Goal: Task Accomplishment & Management: Manage account settings

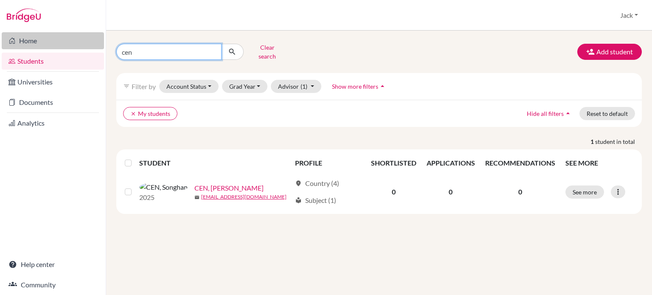
drag, startPoint x: 136, startPoint y: 47, endPoint x: 84, endPoint y: 31, distance: 54.2
click at [78, 43] on div "Home Students Universities Documents Analytics Help center Community Students o…" at bounding box center [326, 147] width 652 height 295
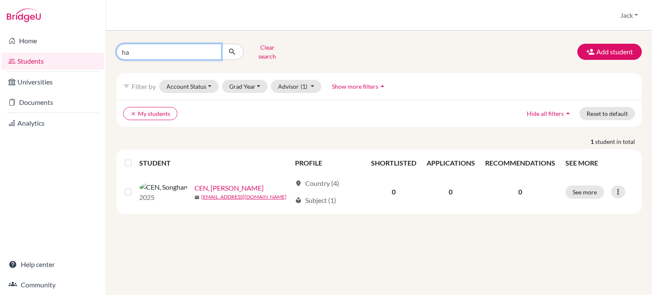
type input "h"
type input "[PERSON_NAME]"
click button "submit" at bounding box center [232, 52] width 22 height 16
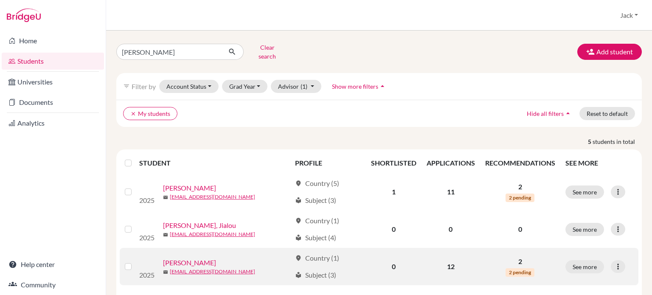
scroll to position [42, 0]
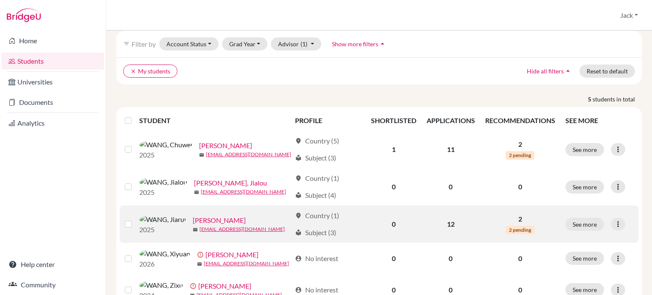
click at [193, 217] on link "[PERSON_NAME]" at bounding box center [219, 220] width 53 height 10
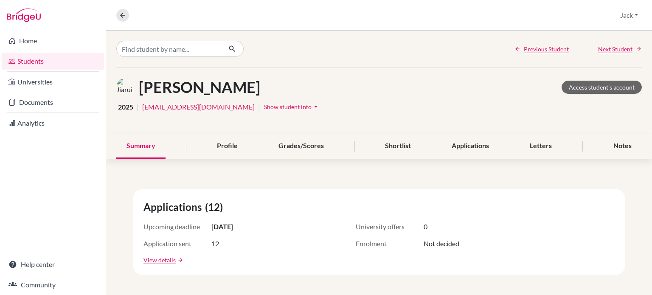
scroll to position [85, 0]
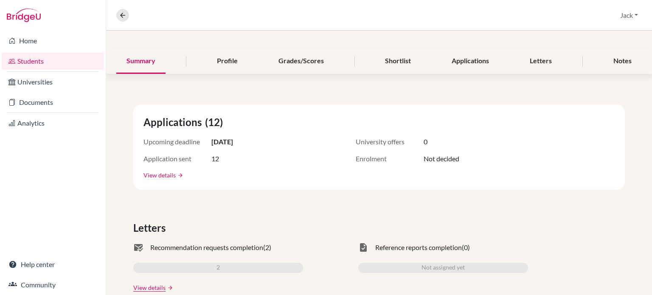
click at [166, 172] on link "View details" at bounding box center [159, 175] width 32 height 9
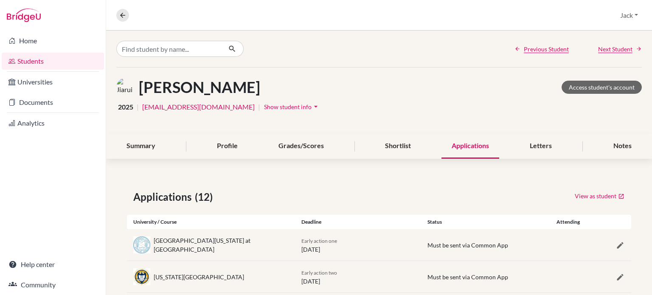
scroll to position [85, 0]
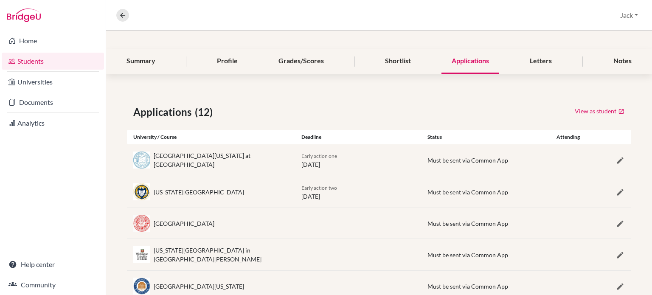
click at [271, 196] on div "Georgia Institute of Technology" at bounding box center [211, 191] width 168 height 17
click at [243, 226] on div "Northeastern University" at bounding box center [211, 223] width 168 height 17
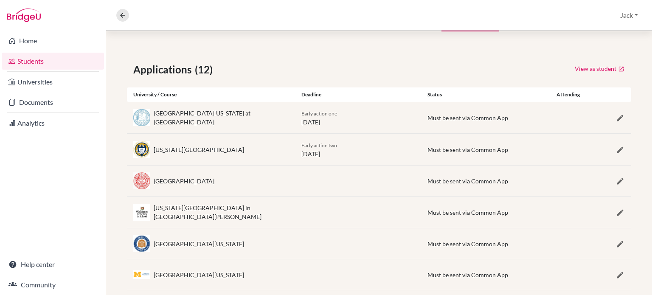
click at [256, 211] on div "Washington University in St. Louis" at bounding box center [211, 212] width 168 height 18
click at [233, 240] on div "University of Virginia" at bounding box center [211, 243] width 168 height 17
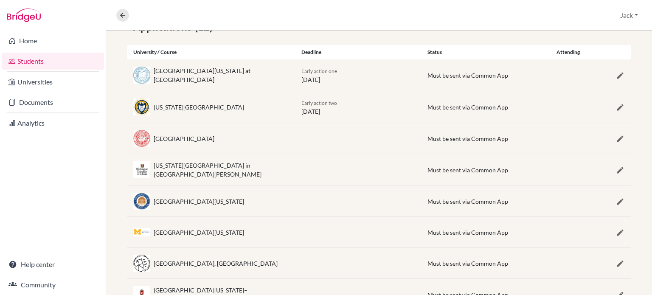
click at [226, 229] on div "University of Michigan" at bounding box center [211, 232] width 168 height 17
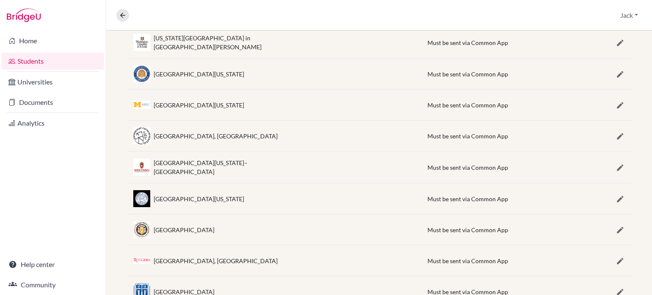
scroll to position [326, 0]
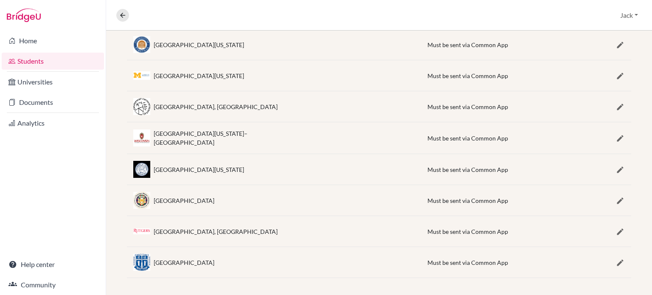
click at [210, 258] on div "Duke University" at bounding box center [211, 262] width 168 height 17
click at [213, 259] on div "Duke University" at bounding box center [211, 262] width 168 height 17
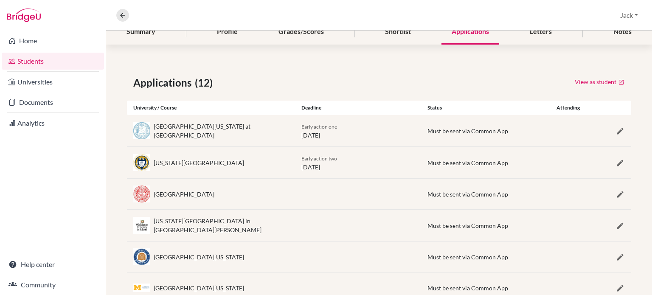
scroll to position [72, 0]
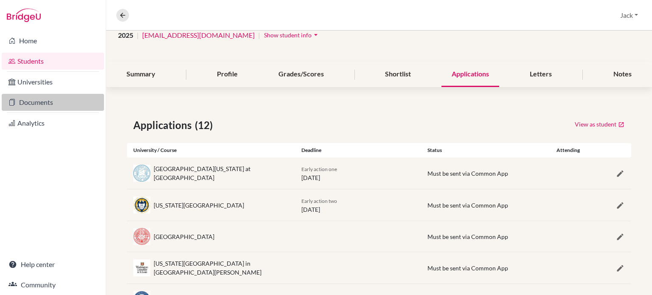
click at [38, 105] on link "Documents" at bounding box center [53, 102] width 102 height 17
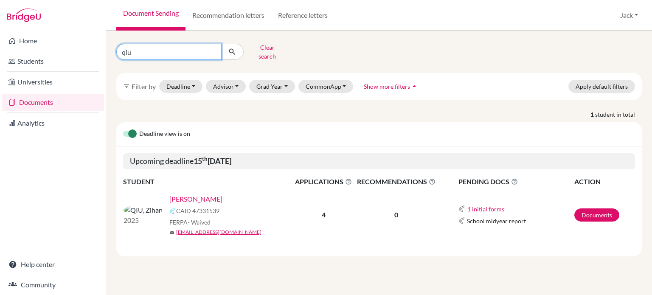
drag, startPoint x: 156, startPoint y: 48, endPoint x: 113, endPoint y: 51, distance: 43.4
click at [113, 51] on div "qiu Clear search" at bounding box center [200, 52] width 180 height 22
type input "[PERSON_NAME]"
click at [235, 48] on icon "submit" at bounding box center [232, 52] width 8 height 8
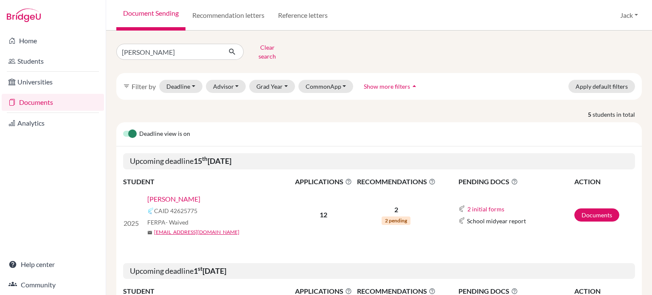
scroll to position [85, 0]
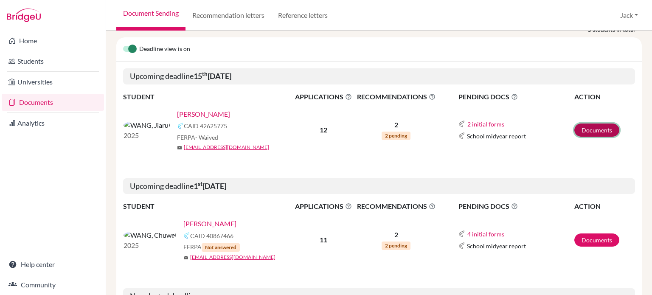
click at [585, 124] on link "Documents" at bounding box center [596, 130] width 45 height 13
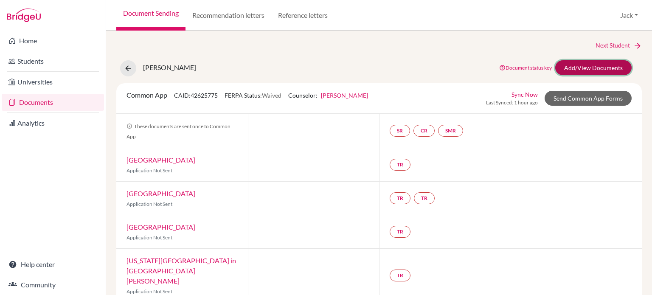
click at [579, 72] on link "Add/View Documents" at bounding box center [593, 67] width 76 height 15
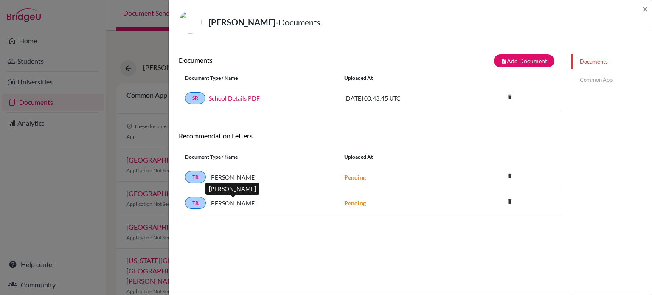
click at [233, 205] on span "Robert Henry Hart" at bounding box center [232, 203] width 47 height 9
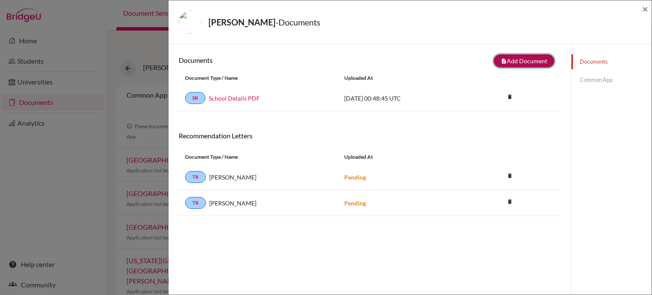
click at [521, 61] on button "note_add Add Document" at bounding box center [524, 60] width 61 height 13
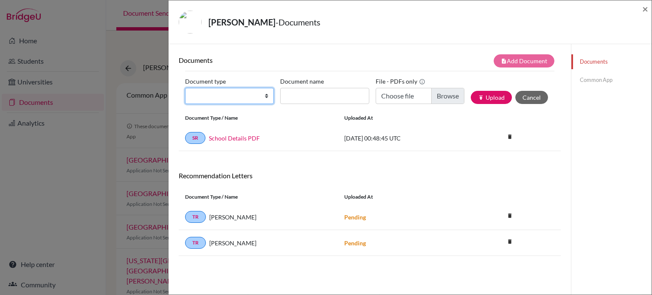
click at [265, 96] on select "Change explanation for Common App reports Counselor recommendation Internationa…" at bounding box center [229, 96] width 89 height 16
select select "5"
click at [185, 88] on select "Change explanation for Common App reports Counselor recommendation Internationa…" at bounding box center [229, 96] width 89 height 16
click at [642, 9] on div "WANG, Jiarui - Documents ×" at bounding box center [410, 22] width 476 height 37
click at [646, 8] on span "×" at bounding box center [645, 9] width 6 height 12
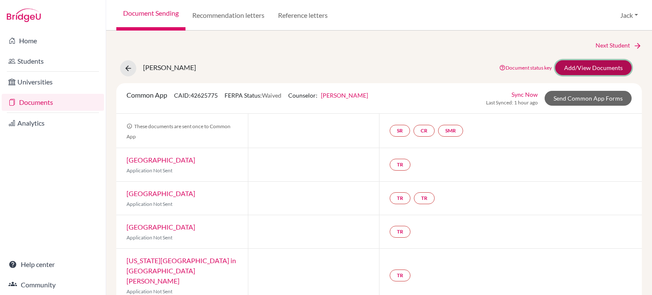
click at [568, 67] on link "Add/View Documents" at bounding box center [593, 67] width 76 height 15
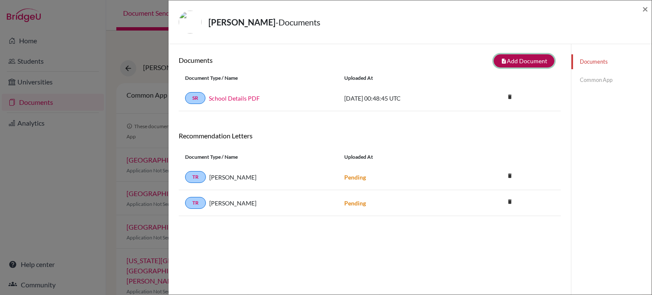
click at [511, 62] on button "note_add Add Document" at bounding box center [524, 60] width 61 height 13
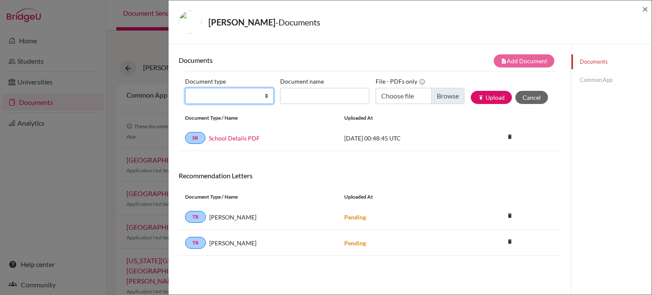
click at [266, 95] on select "Change explanation for Common App reports Counselor recommendation Internationa…" at bounding box center [229, 96] width 89 height 16
select select "5"
click at [185, 88] on select "Change explanation for Common App reports Counselor recommendation Internationa…" at bounding box center [229, 96] width 89 height 16
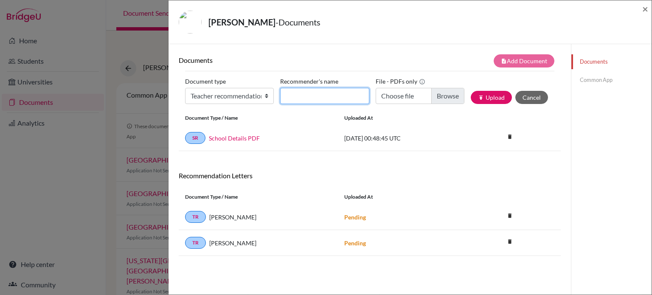
click at [309, 101] on input "Recommender's name" at bounding box center [324, 96] width 89 height 16
type input "Robert Hart"
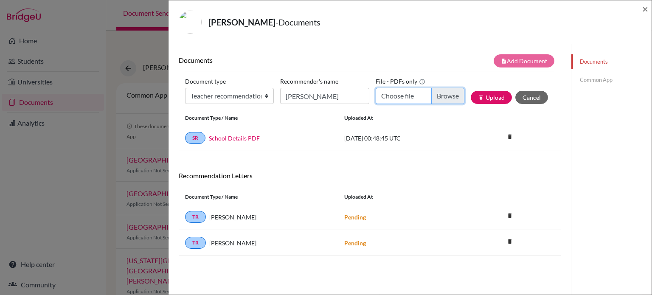
click at [434, 94] on input "Choose file" at bounding box center [420, 96] width 89 height 16
type input "C:\fakepath\LOR for Harry (Jiarui) Wang - Hart.pdf"
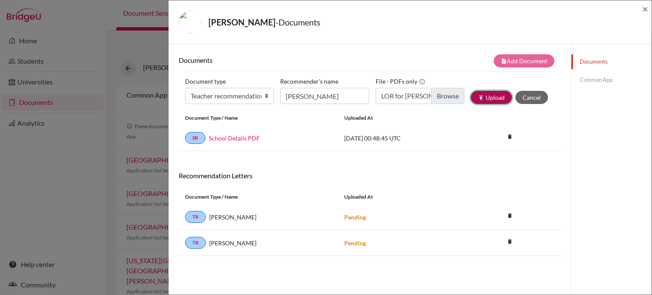
click at [491, 96] on button "publish Upload" at bounding box center [491, 97] width 41 height 13
